Goal: Use online tool/utility: Utilize a website feature to perform a specific function

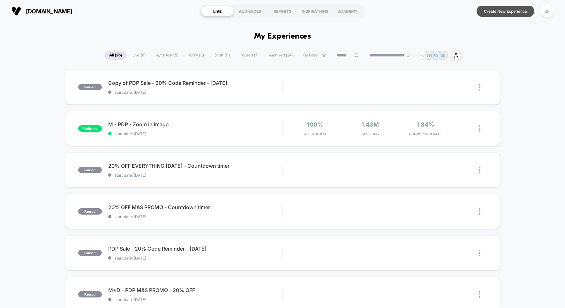
click at [487, 14] on button "Create New Experience" at bounding box center [506, 11] width 58 height 11
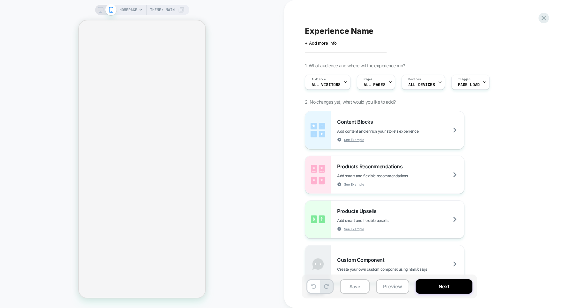
click at [258, 11] on div "HOMEPAGE Theme: MAIN" at bounding box center [142, 154] width 284 height 296
click at [128, 6] on span "HOMEPAGE" at bounding box center [128, 10] width 18 height 10
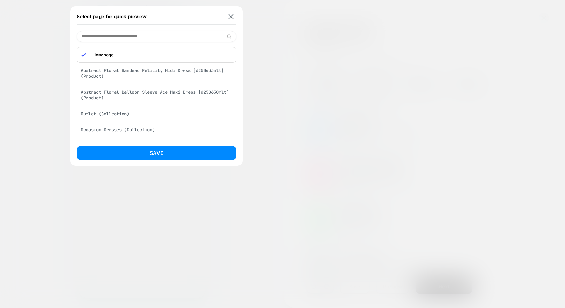
click at [109, 76] on div "Abstract Floral Bandeau Felicity Midi Dress [d250633mlt] (Product)" at bounding box center [157, 73] width 160 height 18
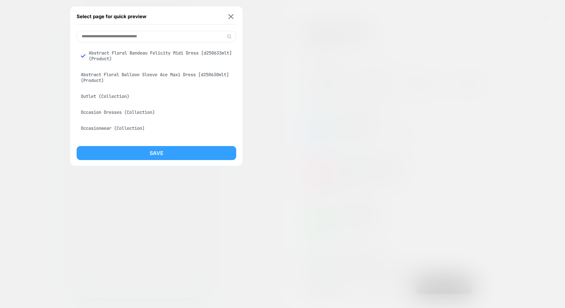
click at [144, 153] on button "Save" at bounding box center [157, 153] width 160 height 14
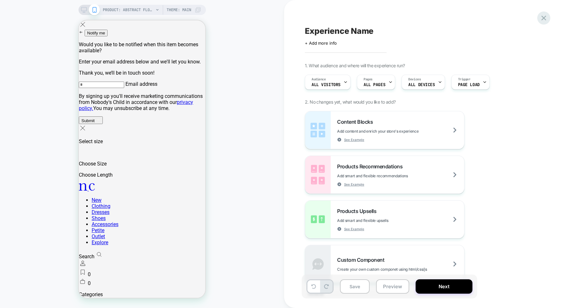
click at [544, 19] on icon at bounding box center [543, 18] width 5 height 5
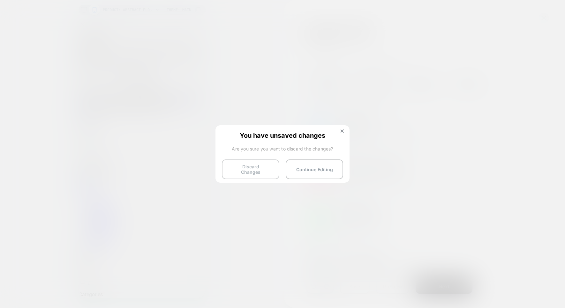
click at [269, 167] on button "Discard Changes" at bounding box center [250, 170] width 57 height 20
